Goal: Contribute content

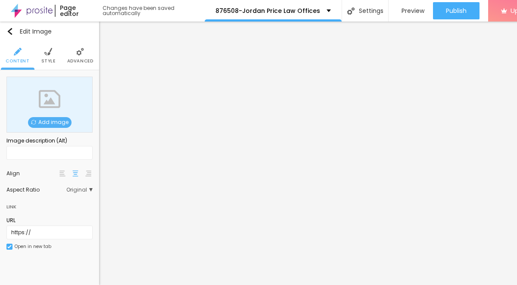
click at [53, 124] on span "Add image" at bounding box center [50, 122] width 44 height 11
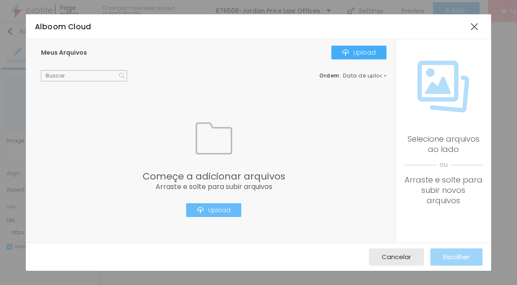
click at [220, 204] on button "Upload" at bounding box center [213, 211] width 55 height 14
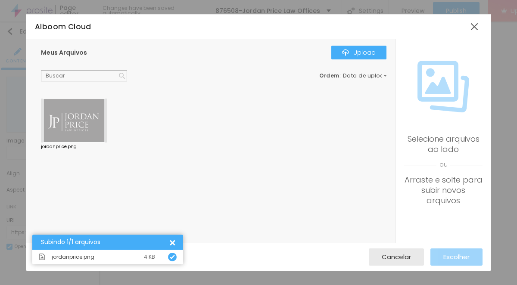
click at [93, 114] on div at bounding box center [74, 121] width 66 height 44
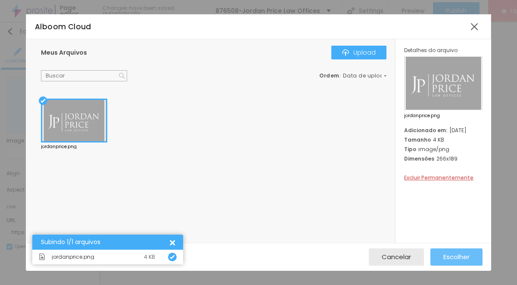
click at [439, 258] on button "Escolher" at bounding box center [457, 257] width 52 height 17
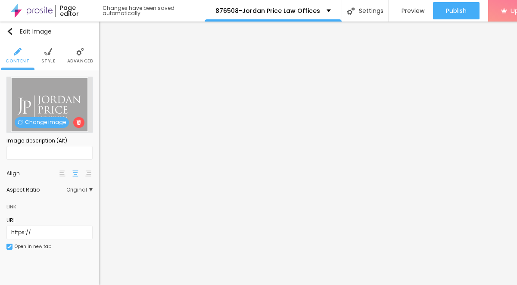
click at [53, 63] on span "Style" at bounding box center [48, 61] width 14 height 4
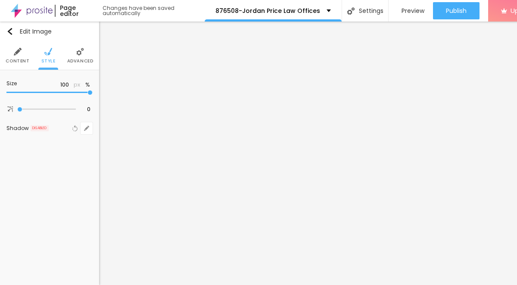
click at [22, 56] on li "Content" at bounding box center [18, 55] width 24 height 28
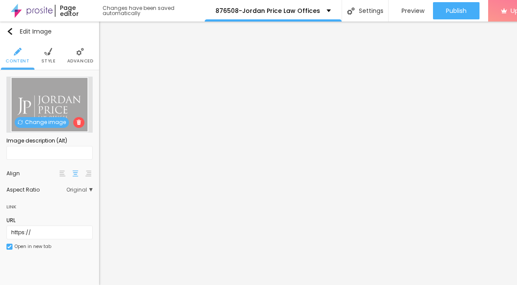
click at [49, 57] on li "Style" at bounding box center [48, 55] width 14 height 28
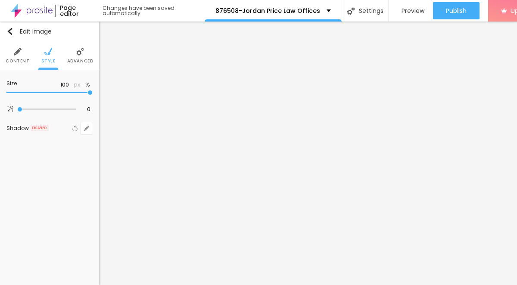
click at [87, 59] on span "Advanced" at bounding box center [80, 61] width 26 height 4
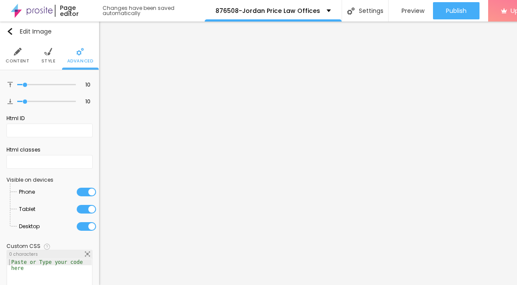
click at [42, 60] on span "Style" at bounding box center [48, 61] width 14 height 4
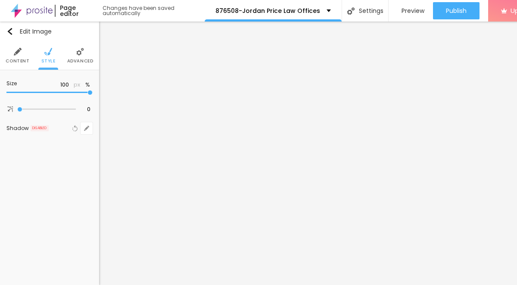
type input "95"
type input "80"
type input "65"
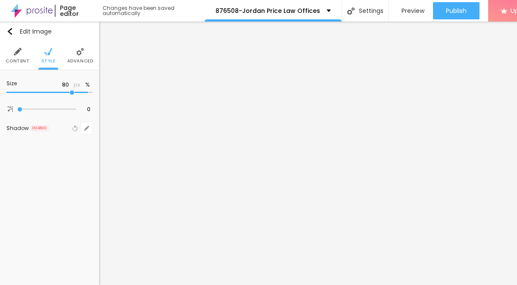
type input "65"
type input "60"
type input "55"
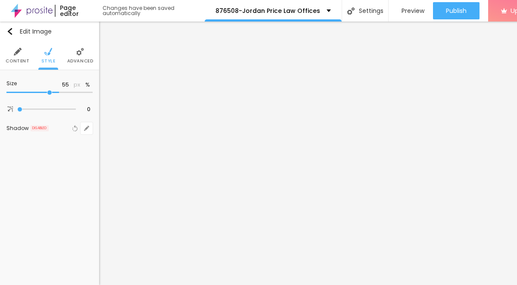
type input "25"
type input "15"
type input "10"
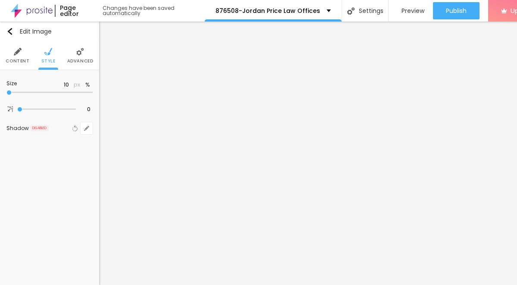
drag, startPoint x: 91, startPoint y: 93, endPoint x: 3, endPoint y: 91, distance: 88.0
type input "10"
click at [6, 91] on input "range" at bounding box center [49, 93] width 86 height 4
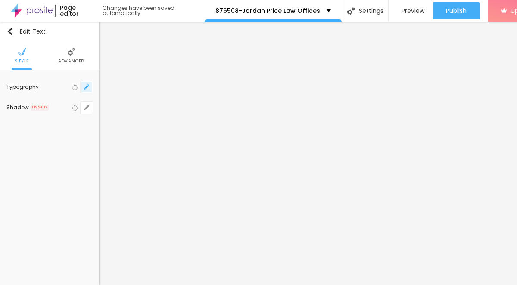
click at [84, 90] on button "button" at bounding box center [87, 87] width 12 height 12
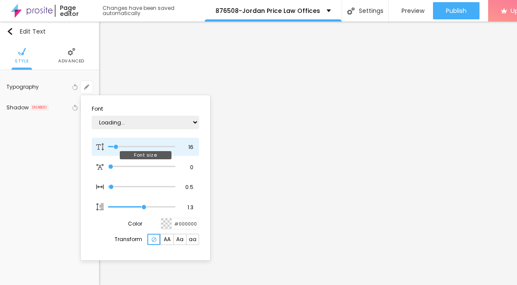
type input "20"
type input "1"
type input "40"
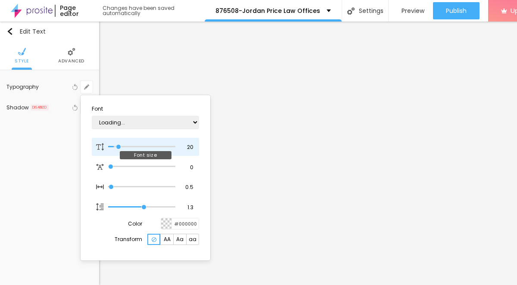
type input "1"
type input "49"
type input "1"
type input "48"
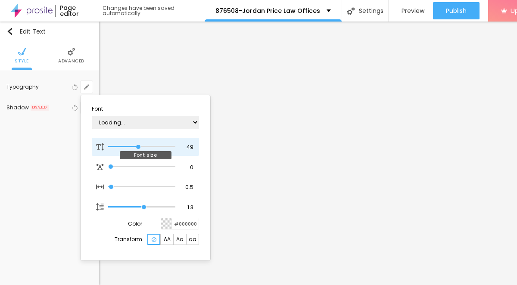
type input "48"
type input "1"
type input "46"
type input "1"
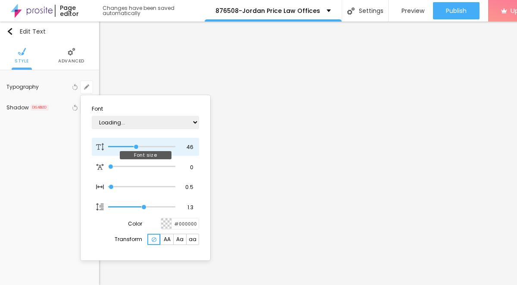
type input "39"
type input "1"
type input "38"
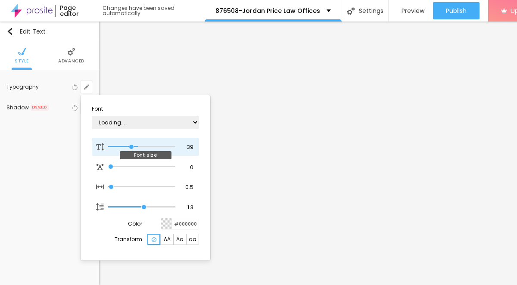
type input "1"
type input "37"
type input "1"
type input "36"
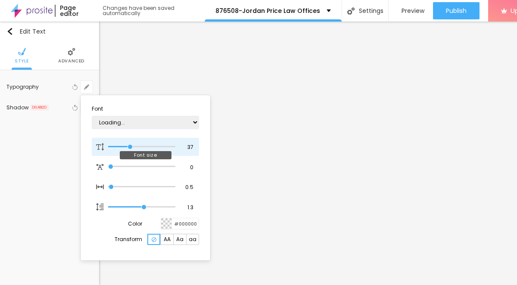
type input "36"
type input "1"
type input "35"
type input "1"
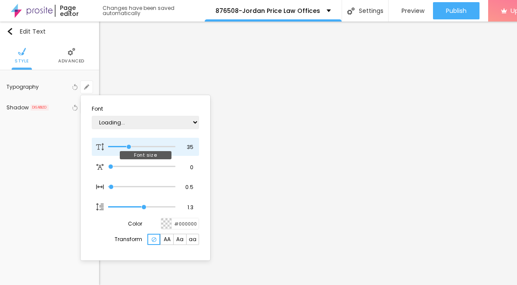
type input "34"
type input "1"
type input "33"
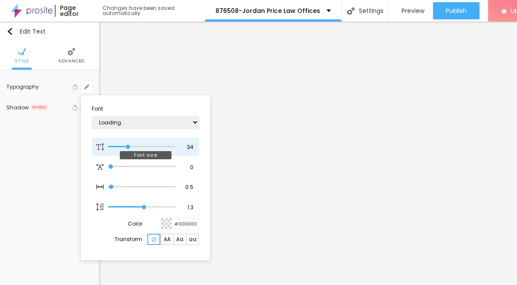
type input "1"
type input "32"
type input "1"
type input "31"
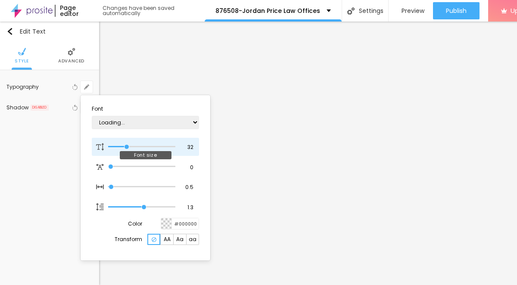
type input "31"
type input "1"
type input "30"
type input "1"
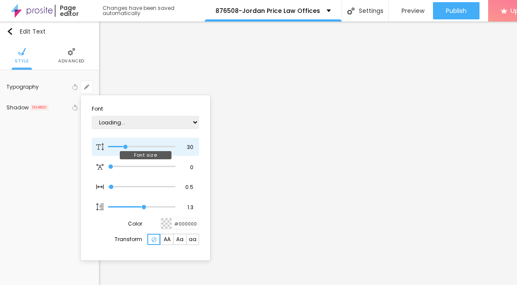
type input "29"
type input "1"
type input "28"
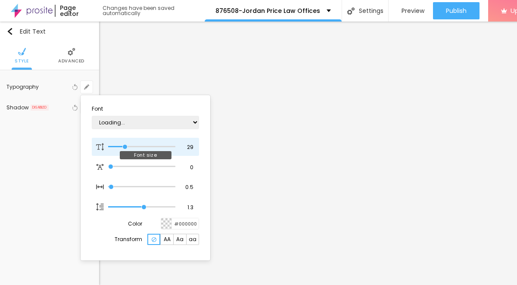
type input "1"
type input "27"
type input "1"
type input "26"
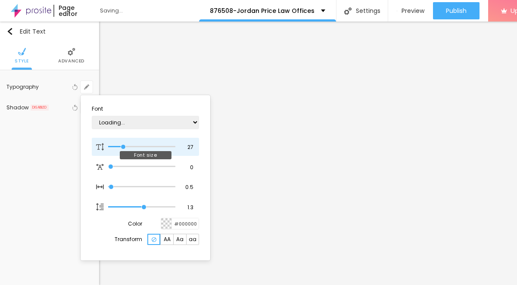
type input "26"
type input "1"
type input "25"
type input "1"
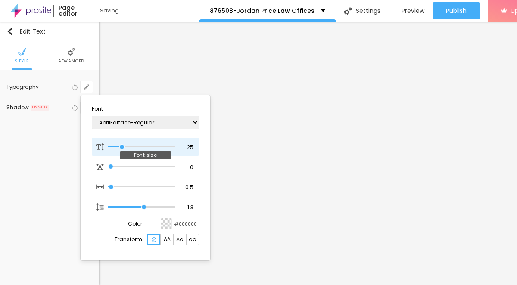
type input "24"
type input "1"
type input "25"
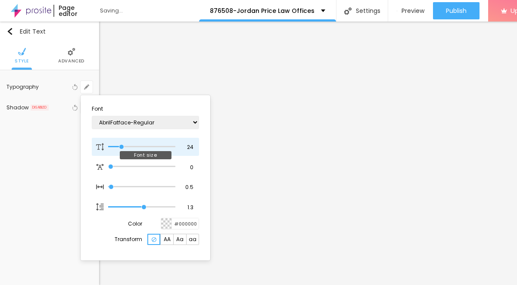
type input "1"
type input "26"
type input "1"
type input "27"
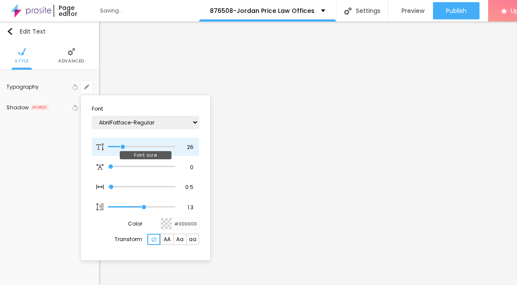
type input "27"
type input "1"
type input "26"
type input "1"
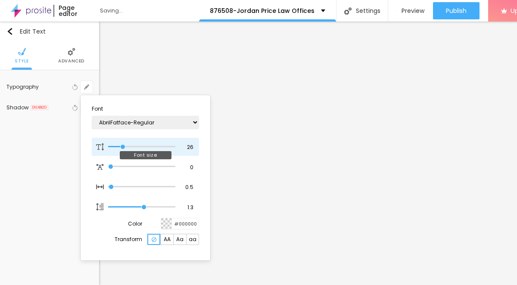
type input "25"
type input "1"
drag, startPoint x: 119, startPoint y: 146, endPoint x: 122, endPoint y: 149, distance: 4.9
type input "25"
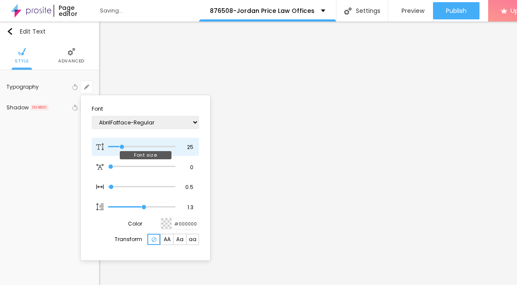
click at [122, 149] on input "range" at bounding box center [141, 147] width 67 height 4
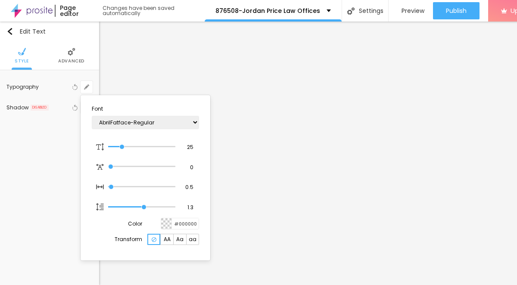
type input "1"
click at [341, 194] on div at bounding box center [258, 142] width 517 height 285
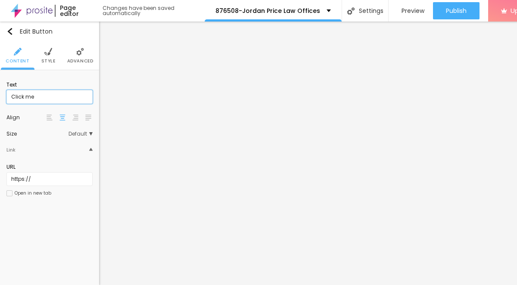
drag, startPoint x: 46, startPoint y: 100, endPoint x: 4, endPoint y: 95, distance: 41.7
click at [4, 95] on div "Text Click me Align Size Default Small Default Big Link URL https:// Open in ne…" at bounding box center [49, 141] width 99 height 143
paste input "→ VIEW DOCUMENT HERE"
type input "→ VIEW DOCUMENT HERE"
click at [47, 60] on span "Style" at bounding box center [48, 61] width 14 height 4
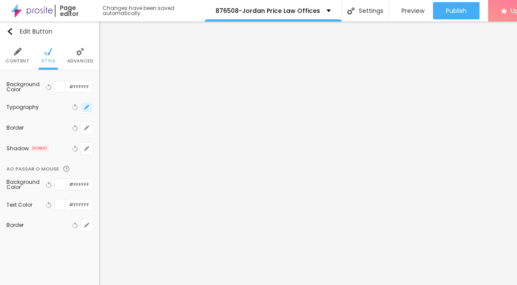
click at [87, 106] on icon "button" at bounding box center [86, 107] width 3 height 3
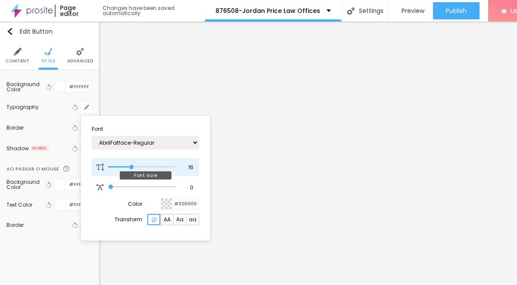
type input "17"
type input "18"
type input "19"
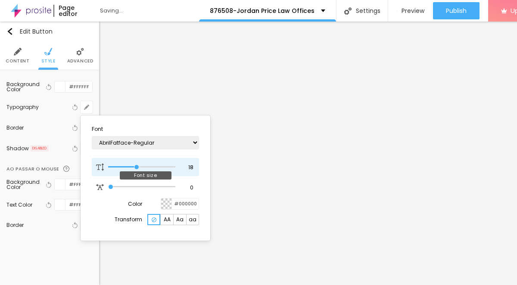
type input "19"
type input "20"
type input "21"
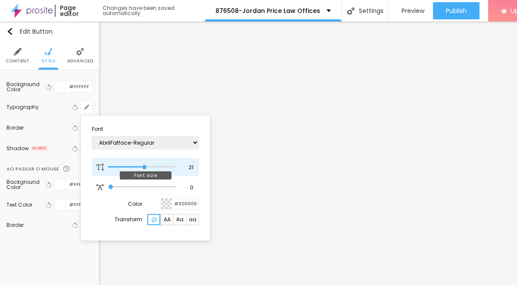
type input "22"
drag, startPoint x: 131, startPoint y: 169, endPoint x: 145, endPoint y: 169, distance: 14.2
type input "22"
click at [146, 169] on input "range" at bounding box center [141, 167] width 67 height 4
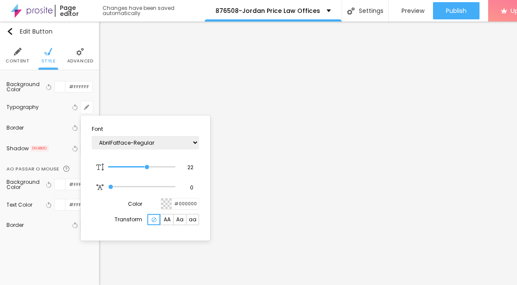
click at [281, 222] on div at bounding box center [258, 142] width 517 height 285
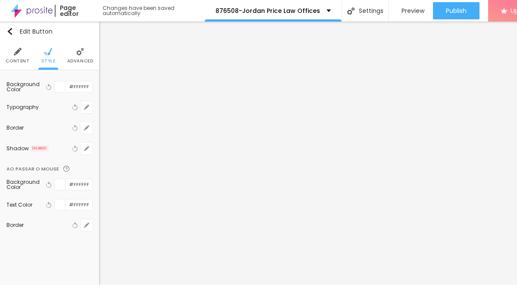
click at [21, 64] on li "Content" at bounding box center [18, 55] width 24 height 28
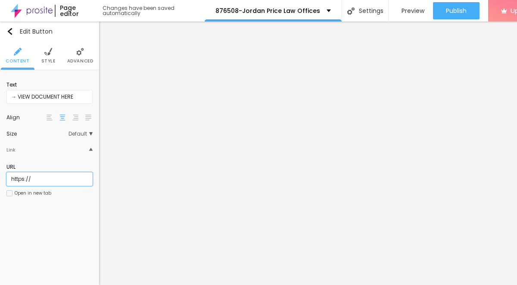
click at [41, 182] on input "https://" at bounding box center [49, 179] width 86 height 14
paste input "[DOMAIN_NAME]"
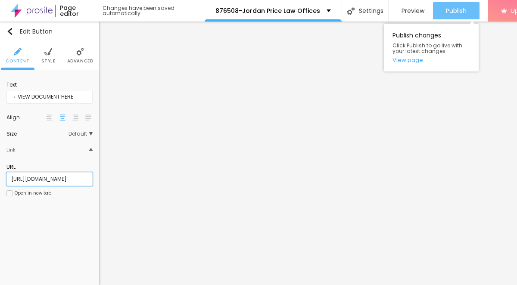
type input "[URL][DOMAIN_NAME]"
click at [464, 11] on span "Publish" at bounding box center [456, 10] width 21 height 7
